Goal: Information Seeking & Learning: Check status

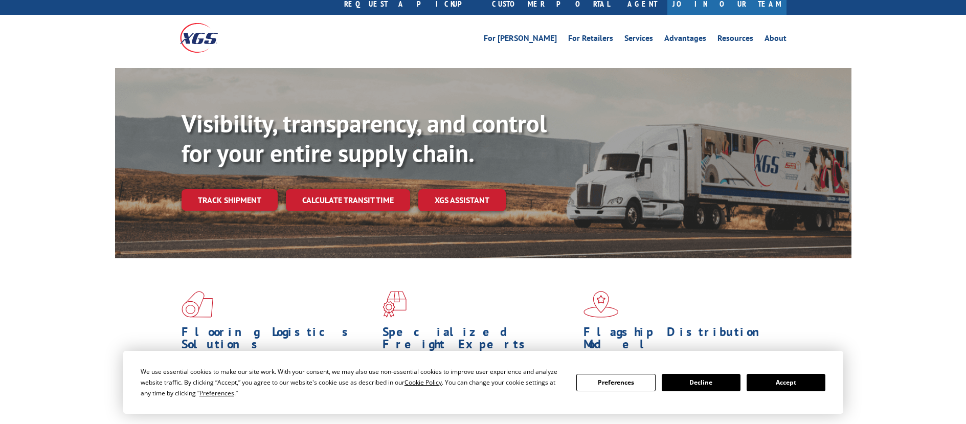
scroll to position [29, 0]
click at [220, 189] on link "Track shipment" at bounding box center [230, 199] width 96 height 21
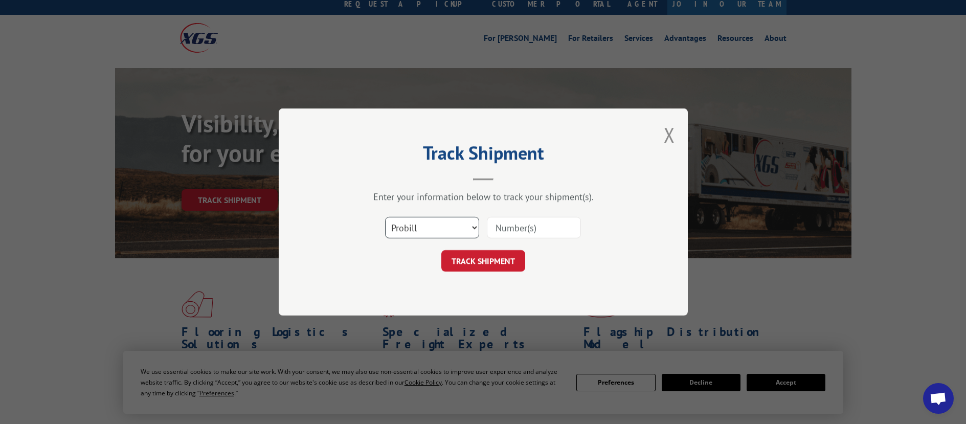
click at [427, 233] on select "Select category... Probill BOL PO" at bounding box center [432, 227] width 94 height 21
select select "bol"
click at [385, 217] on select "Select category... Probill BOL PO" at bounding box center [432, 227] width 94 height 21
click at [511, 233] on input at bounding box center [534, 227] width 94 height 21
paste input "363416"
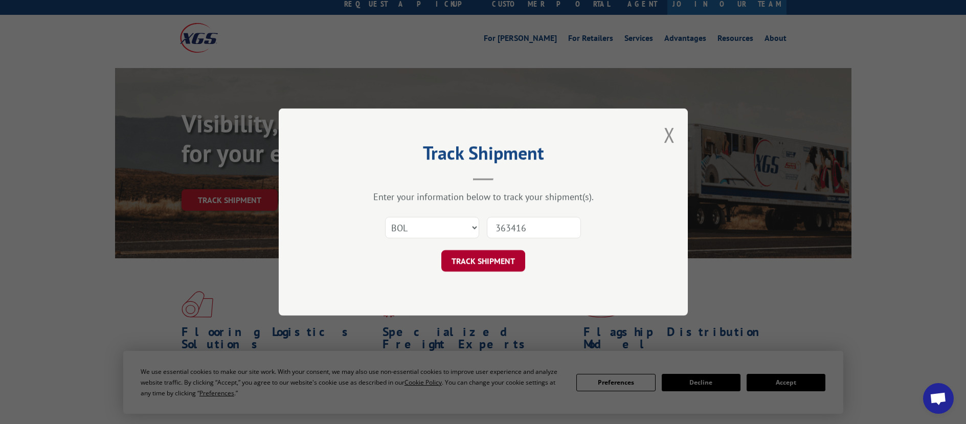
type input "363416"
click at [491, 254] on button "TRACK SHIPMENT" at bounding box center [483, 260] width 84 height 21
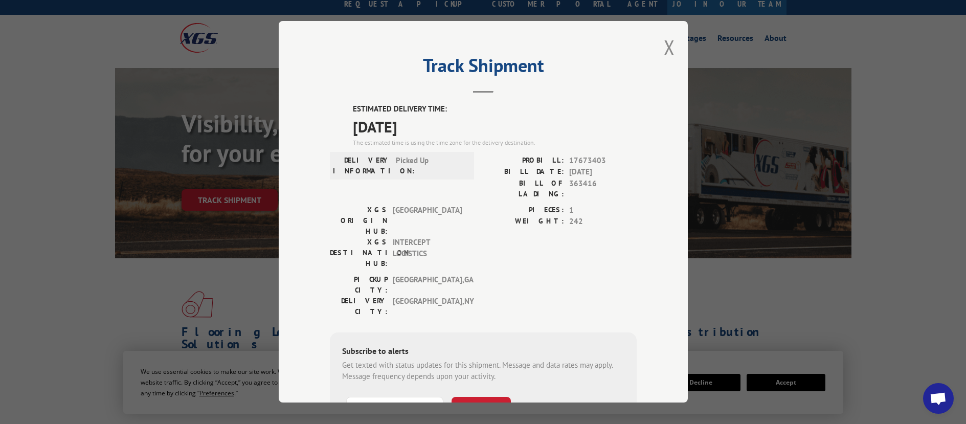
drag, startPoint x: 351, startPoint y: 107, endPoint x: 430, endPoint y: 131, distance: 81.7
click at [430, 131] on div "ESTIMATED DELIVERY TIME: [DATE] The estimated time is using the time zone for t…" at bounding box center [495, 126] width 284 height 44
click at [430, 130] on span "[DATE]" at bounding box center [495, 126] width 284 height 23
drag, startPoint x: 428, startPoint y: 128, endPoint x: 364, endPoint y: 116, distance: 65.6
click at [346, 104] on div "ESTIMATED DELIVERY TIME: [DATE] The estimated time is using the time zone for t…" at bounding box center [483, 288] width 307 height 368
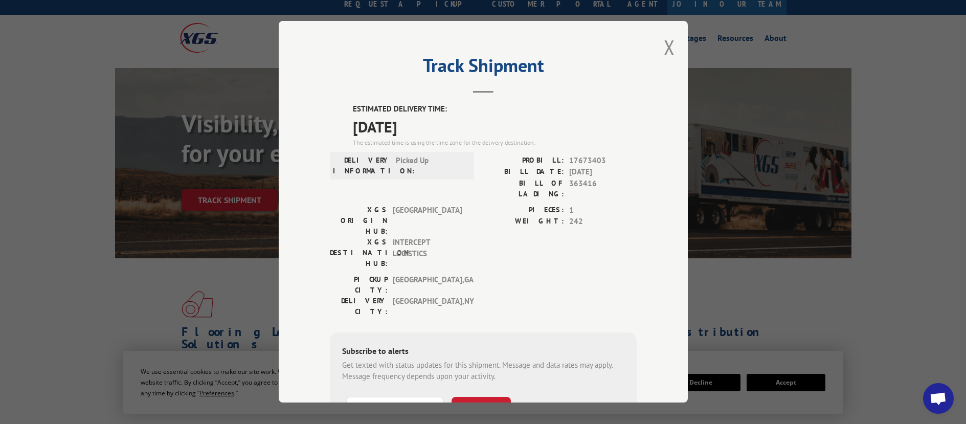
copy div "ESTIMATED DELIVERY TIME: [DATE]"
